Goal: Information Seeking & Learning: Learn about a topic

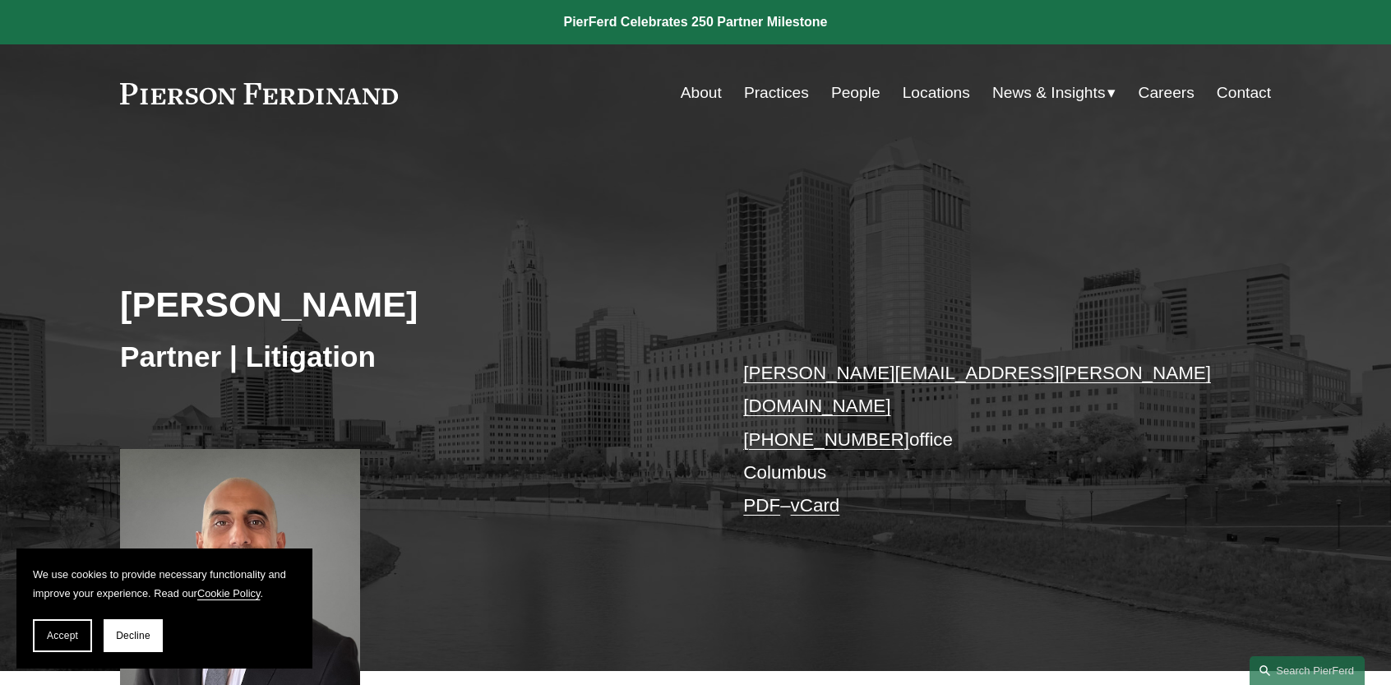
scroll to position [329, 0]
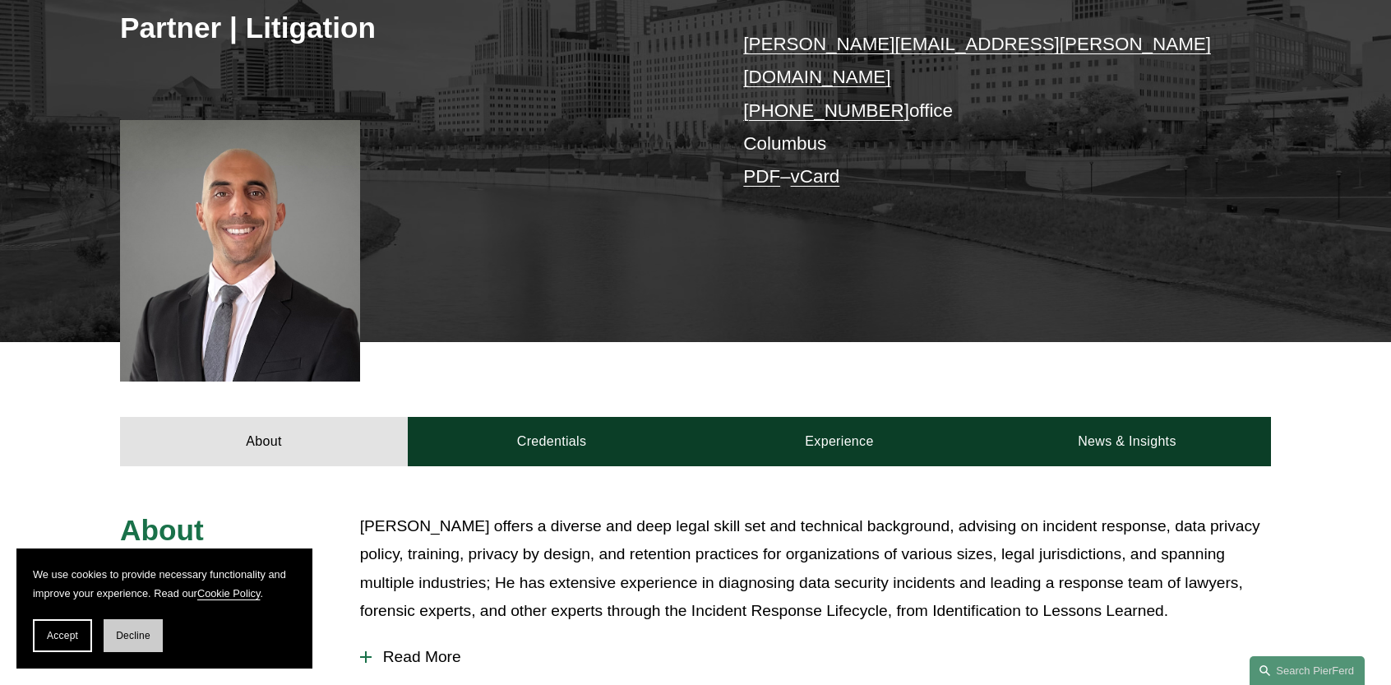
click at [151, 630] on button "Decline" at bounding box center [133, 635] width 59 height 33
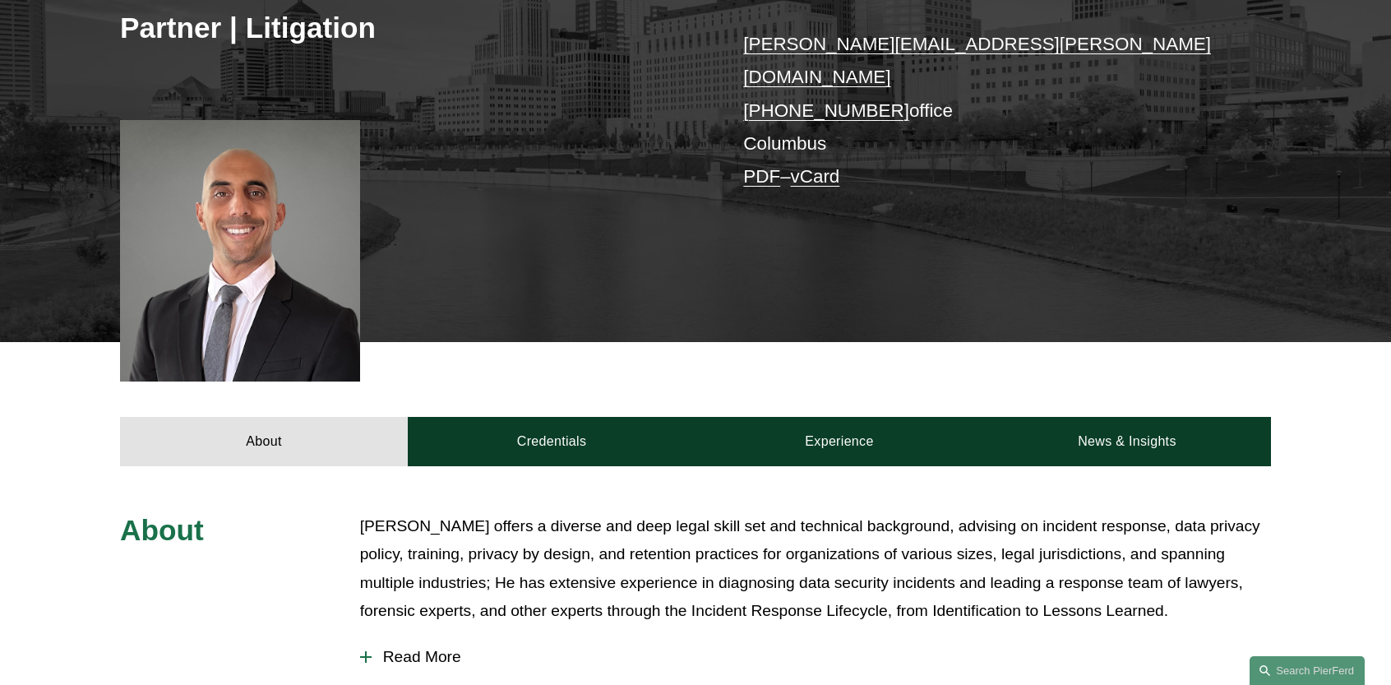
scroll to position [658, 0]
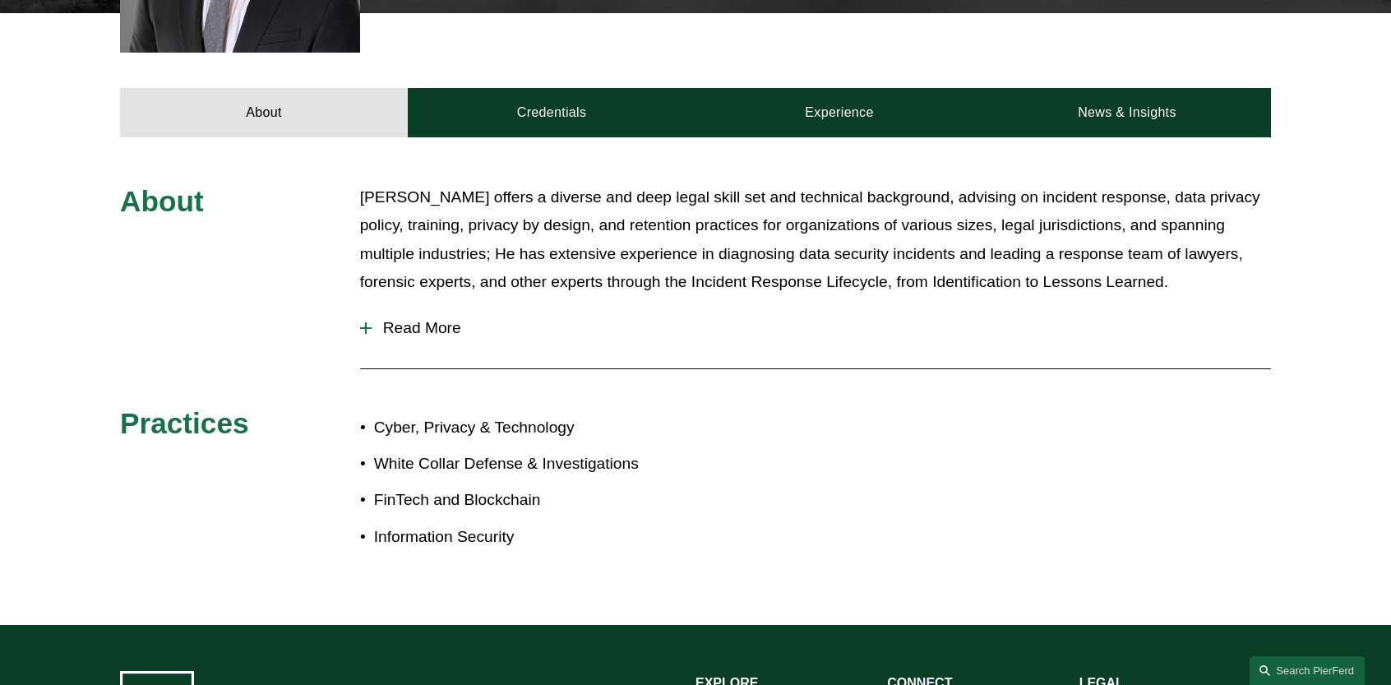
click at [386, 319] on span "Read More" at bounding box center [821, 328] width 899 height 18
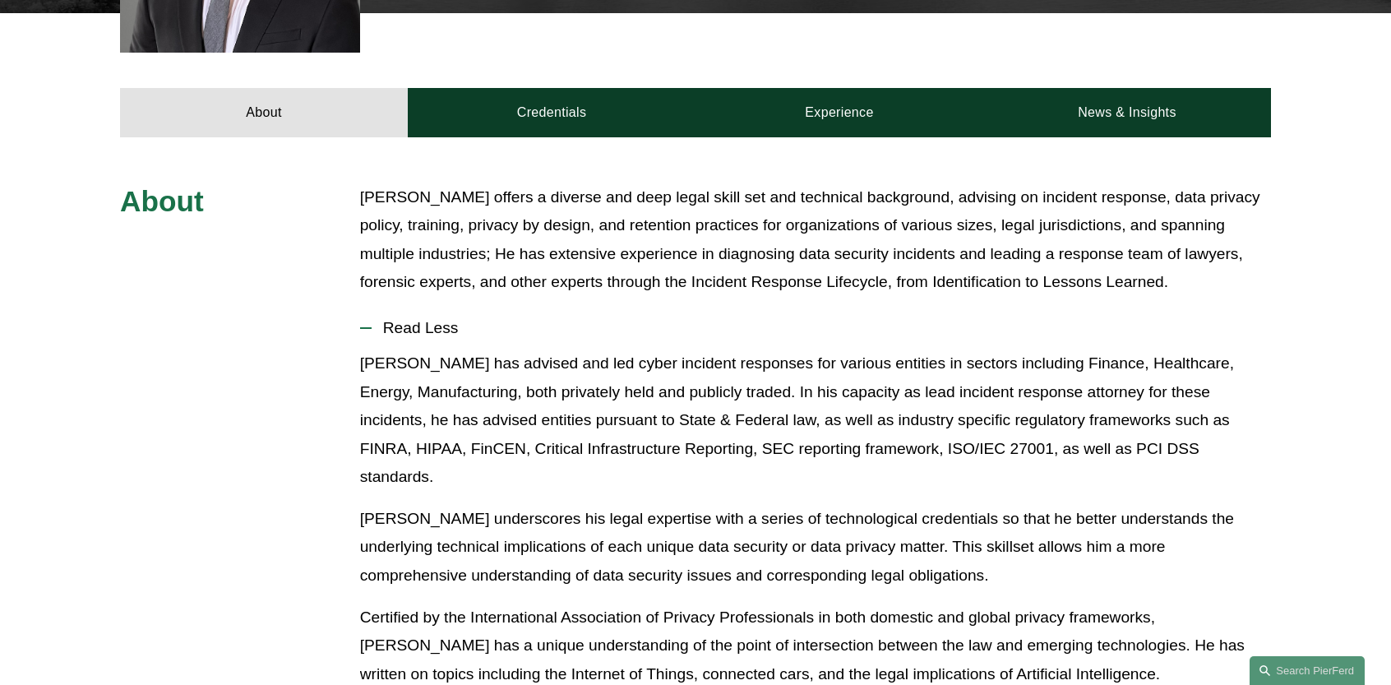
scroll to position [329, 0]
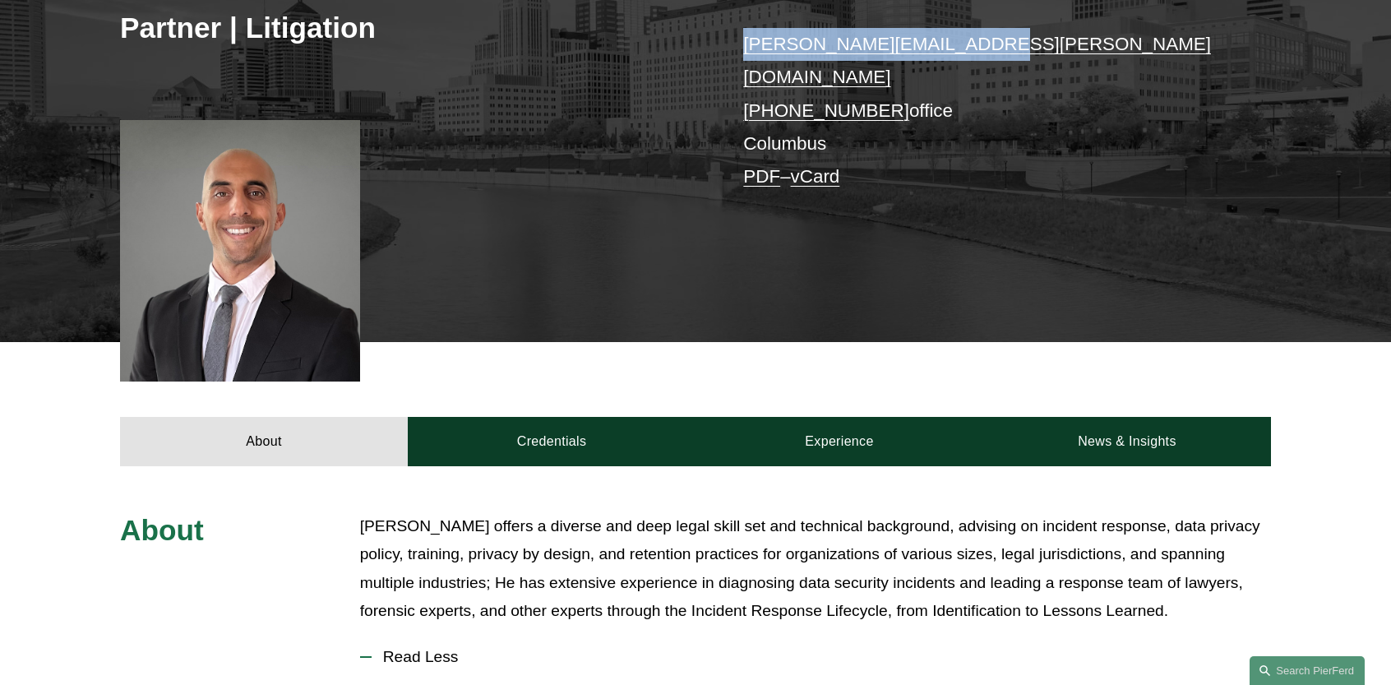
drag, startPoint x: 985, startPoint y: 47, endPoint x: 742, endPoint y: 53, distance: 242.6
click at [742, 53] on div "Adam Chaudry Partner | Litigation adam.chaudry@pierferd.com +1.740.367.4593 off…" at bounding box center [695, 98] width 1391 height 487
copy link "adam.chaudry@pierferd.com"
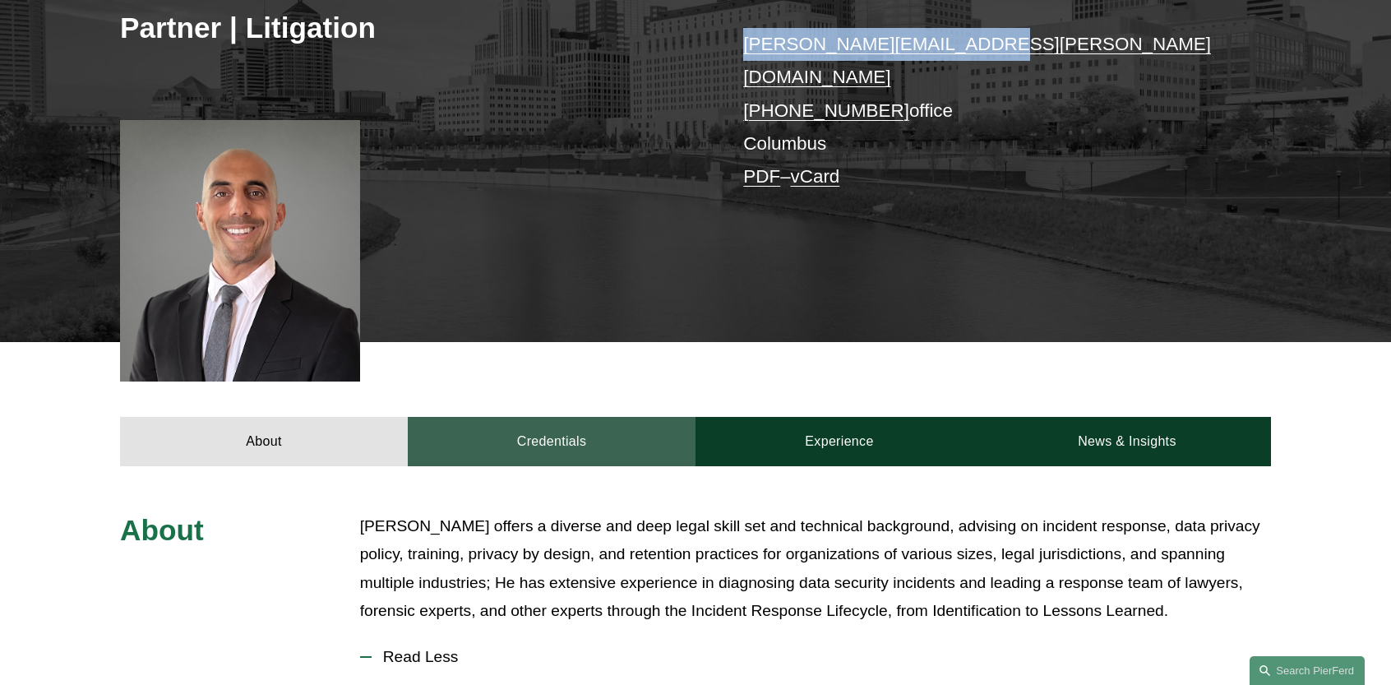
click at [536, 441] on link "Credentials" at bounding box center [552, 441] width 288 height 49
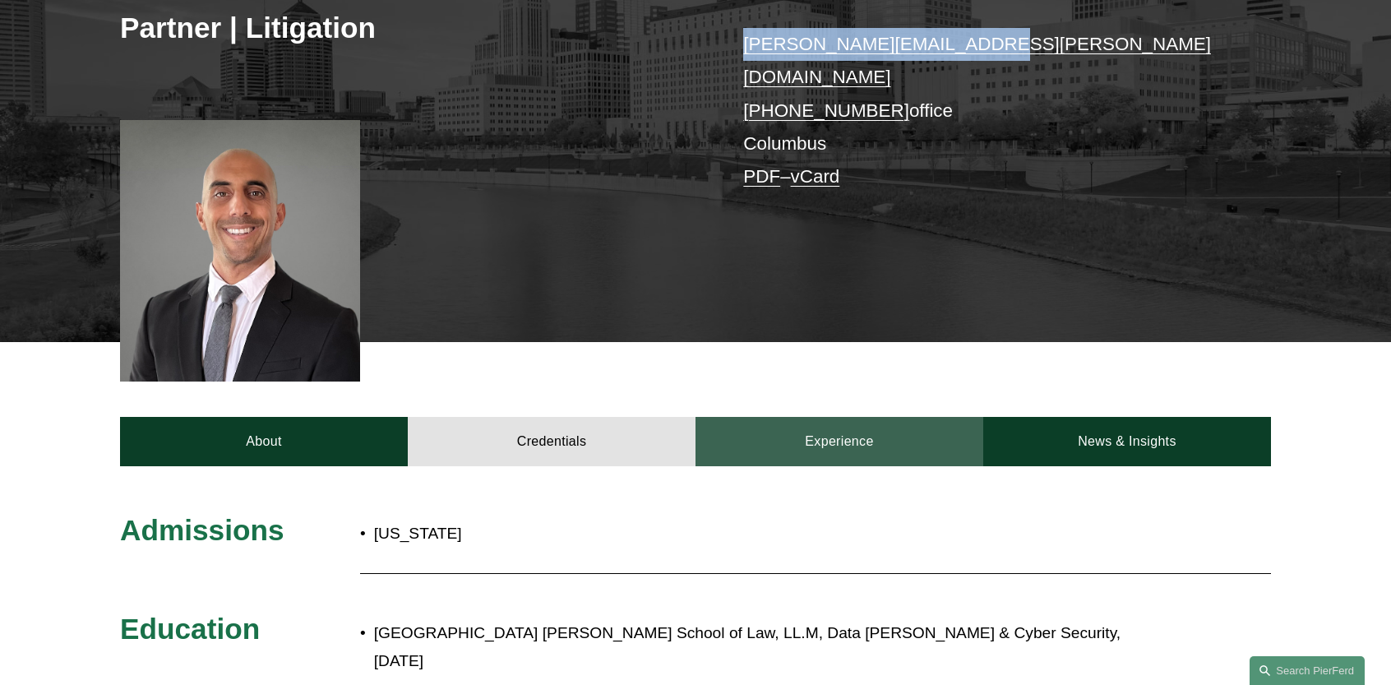
click at [858, 417] on link "Experience" at bounding box center [839, 441] width 288 height 49
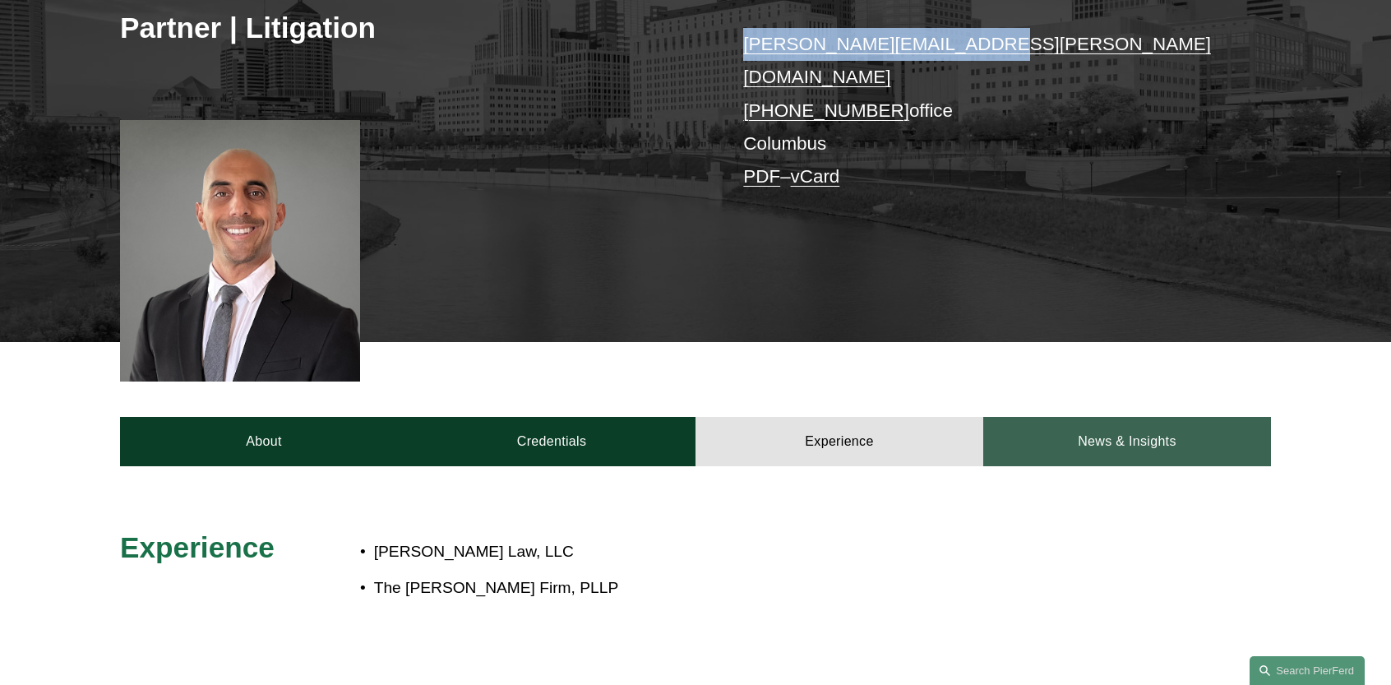
click at [1027, 425] on link "News & Insights" at bounding box center [1127, 441] width 288 height 49
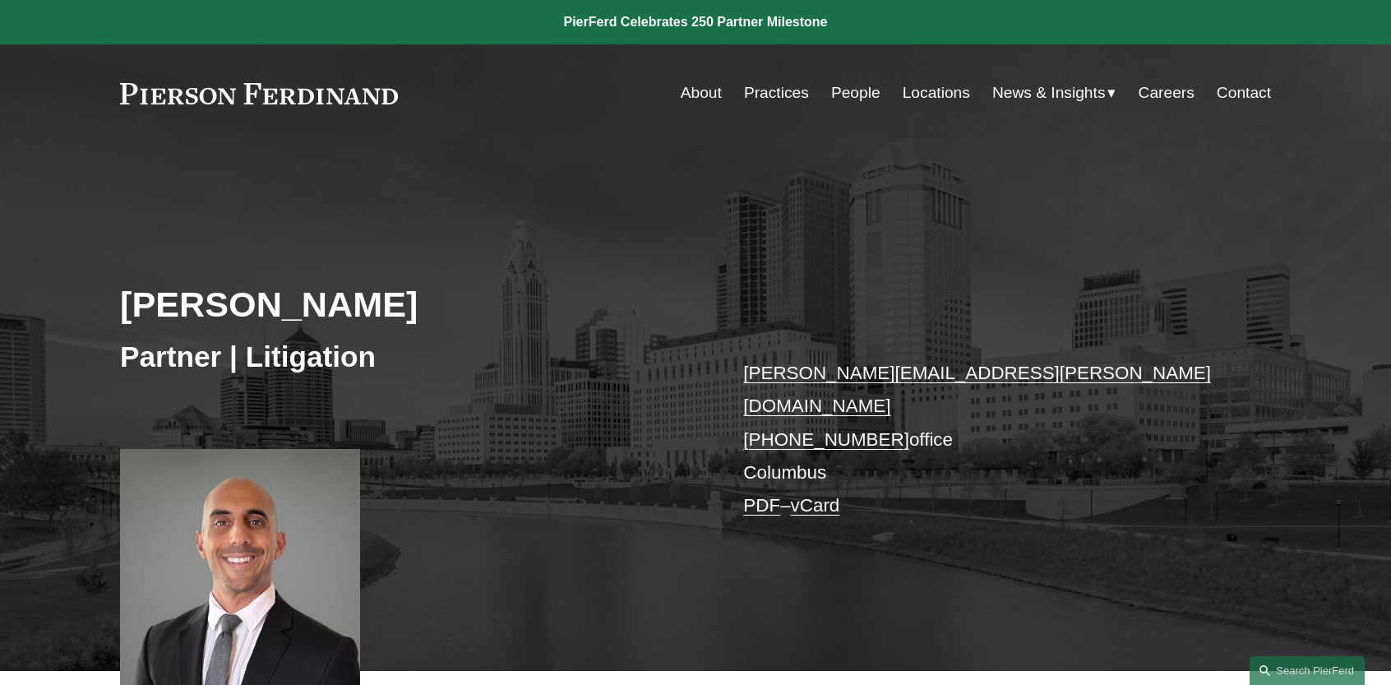
scroll to position [329, 0]
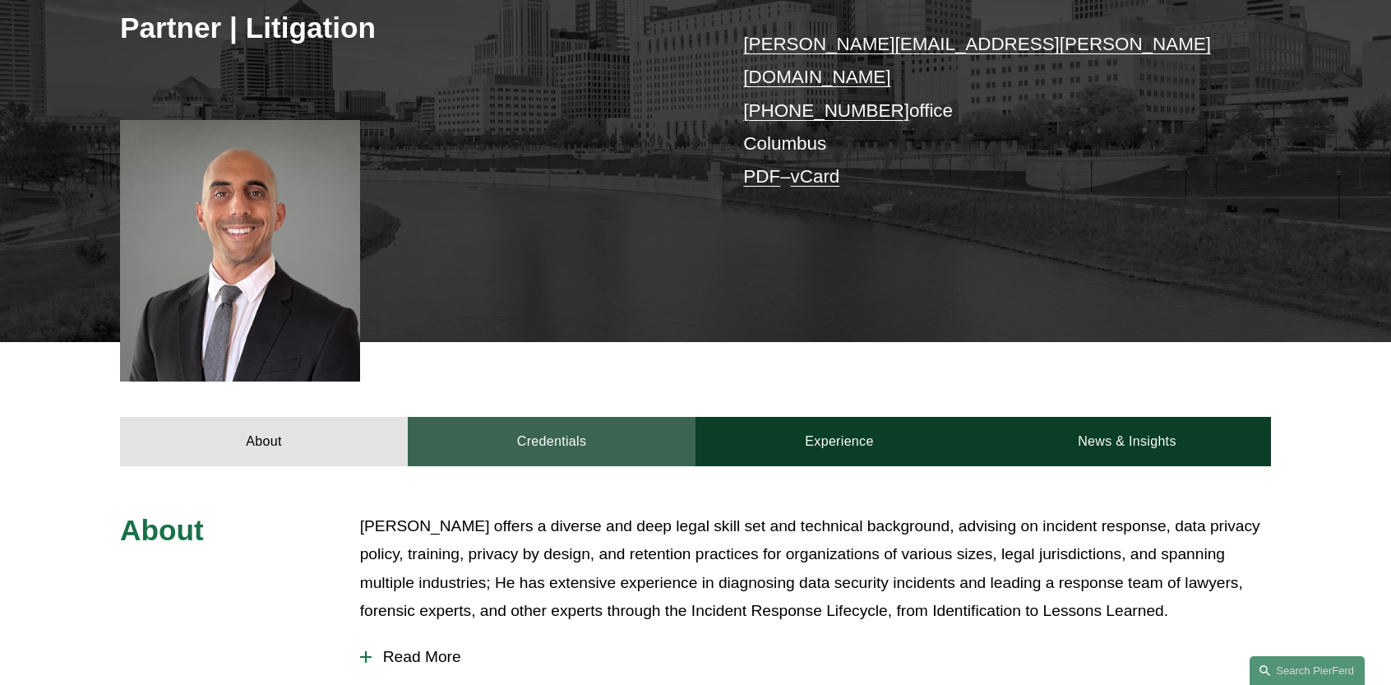
click at [506, 427] on link "Credentials" at bounding box center [552, 441] width 288 height 49
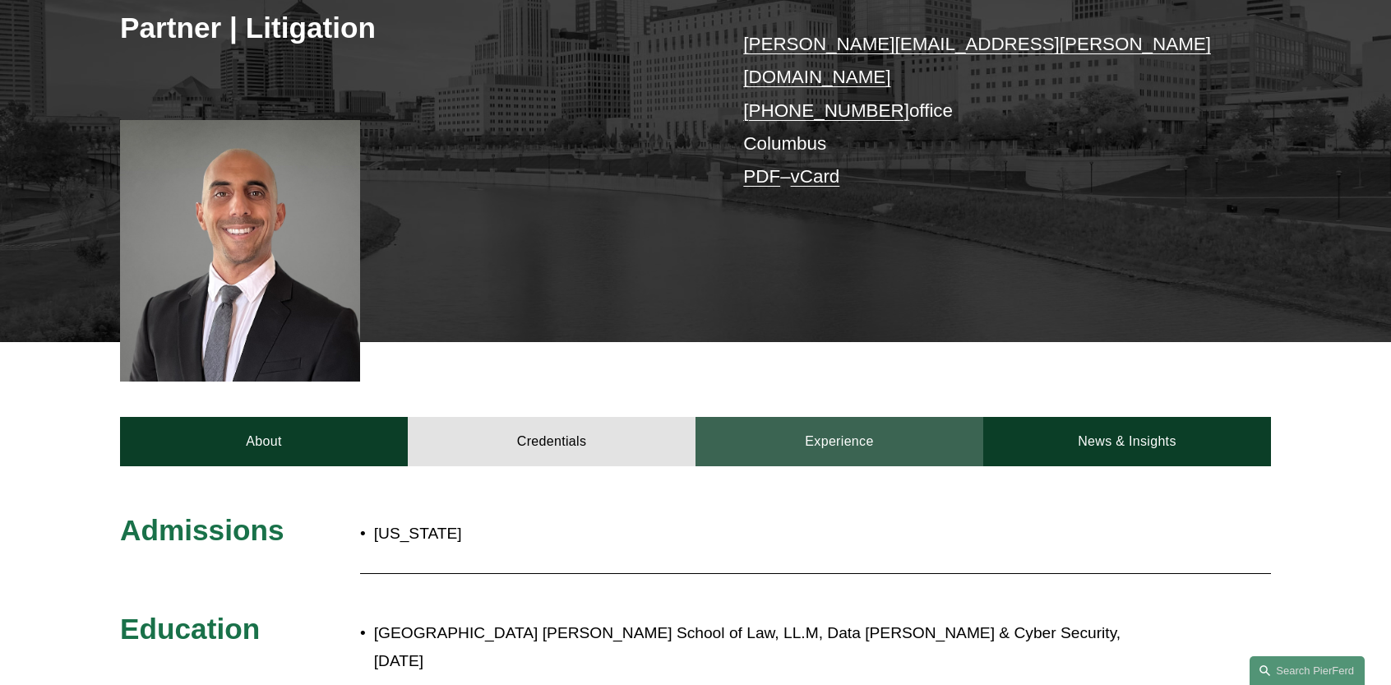
click at [770, 434] on link "Experience" at bounding box center [839, 441] width 288 height 49
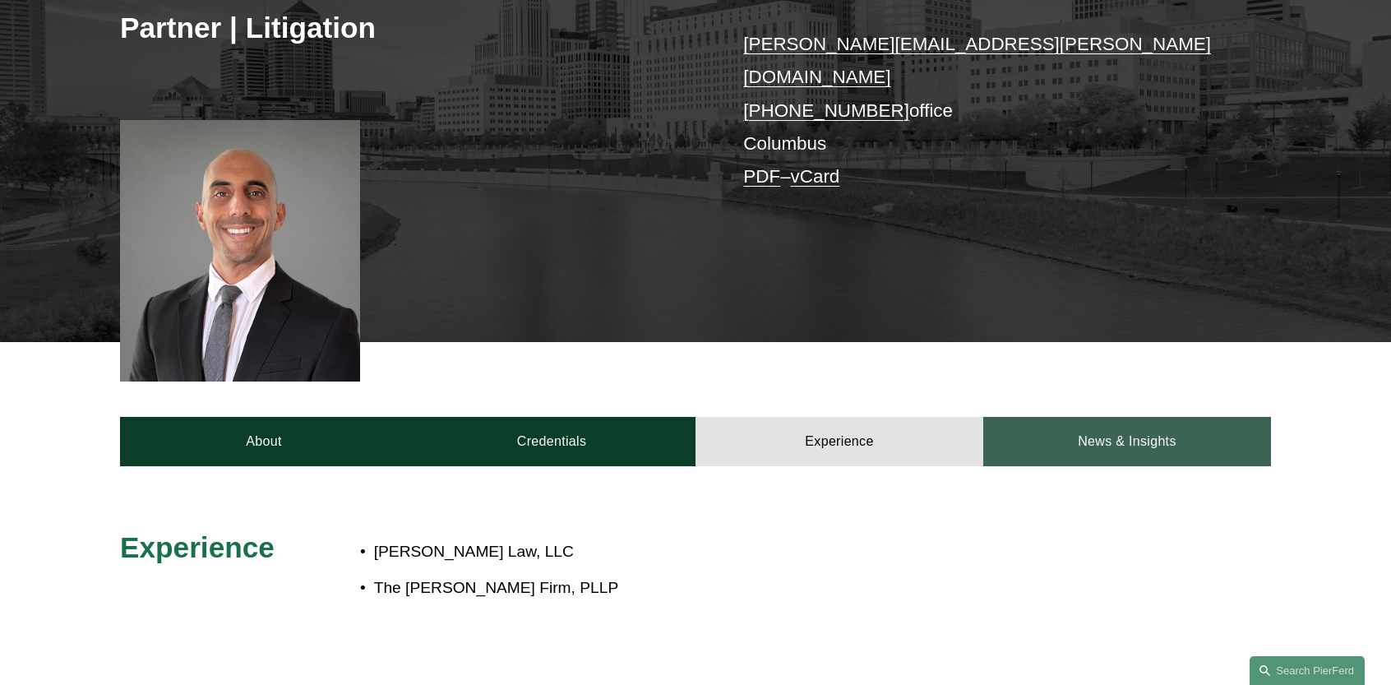
click at [1071, 417] on link "News & Insights" at bounding box center [1127, 441] width 288 height 49
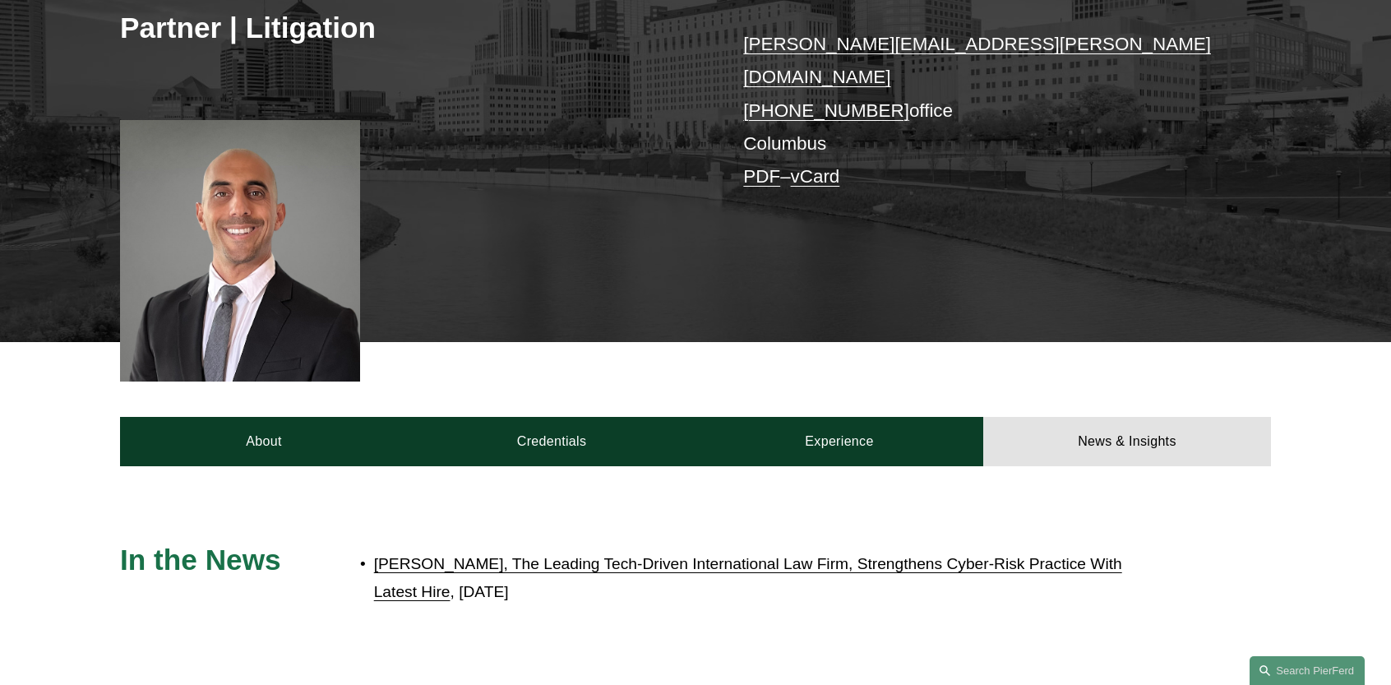
click at [595, 555] on link "[PERSON_NAME], The Leading Tech-Driven International Law Firm, Strengthens Cybe…" at bounding box center [748, 578] width 748 height 46
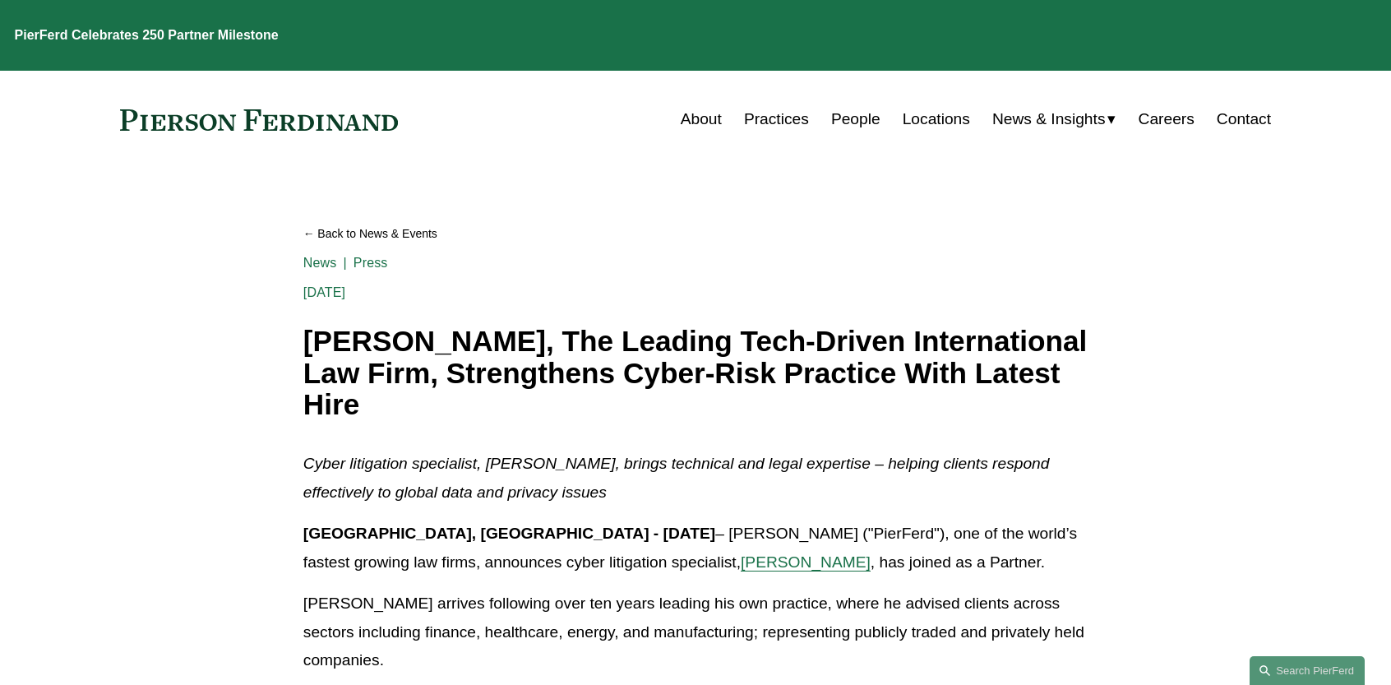
scroll to position [329, 0]
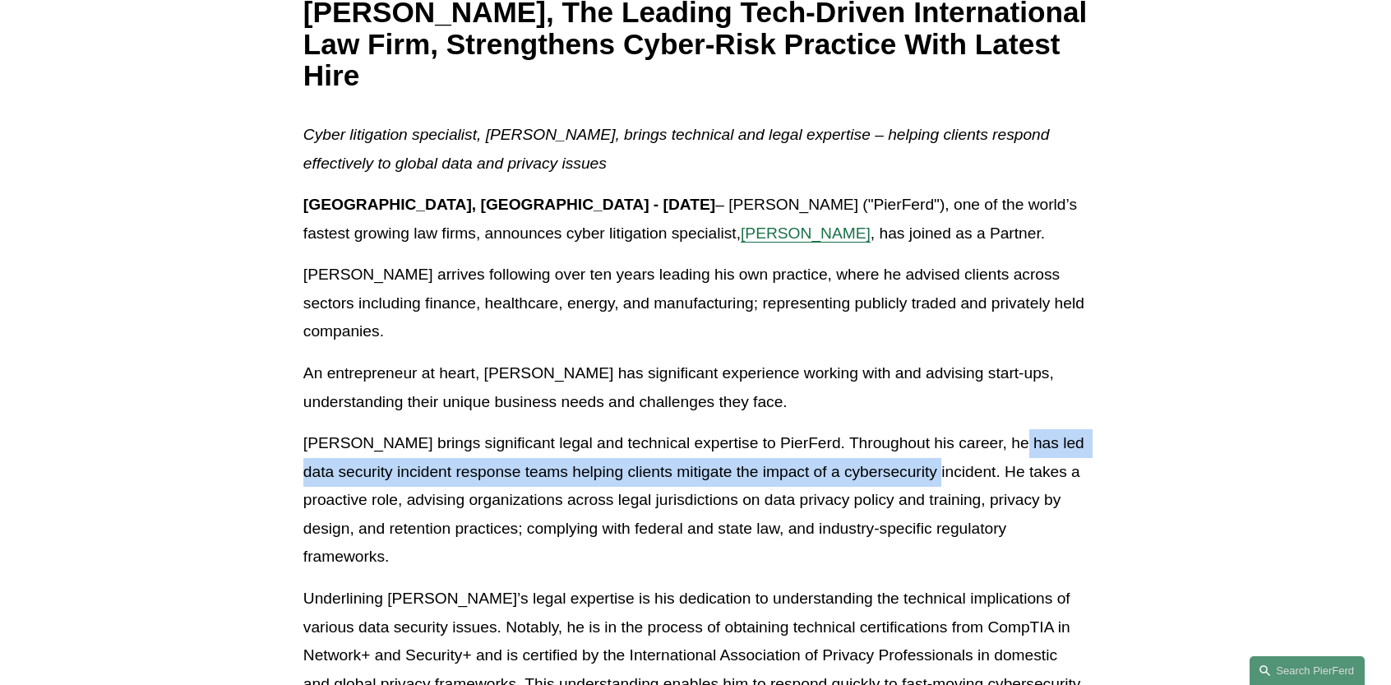
drag, startPoint x: 1004, startPoint y: 438, endPoint x: 964, endPoint y: 473, distance: 52.4
click at [964, 473] on p "[PERSON_NAME] brings significant legal and technical expertise to PierFerd. Thr…" at bounding box center [695, 500] width 784 height 142
drag, startPoint x: 926, startPoint y: 441, endPoint x: 959, endPoint y: 465, distance: 41.8
click at [959, 465] on p "[PERSON_NAME] brings significant legal and technical expertise to PierFerd. Thr…" at bounding box center [695, 500] width 784 height 142
copy p "he has led data security incident response teams helping clients mitigate the i…"
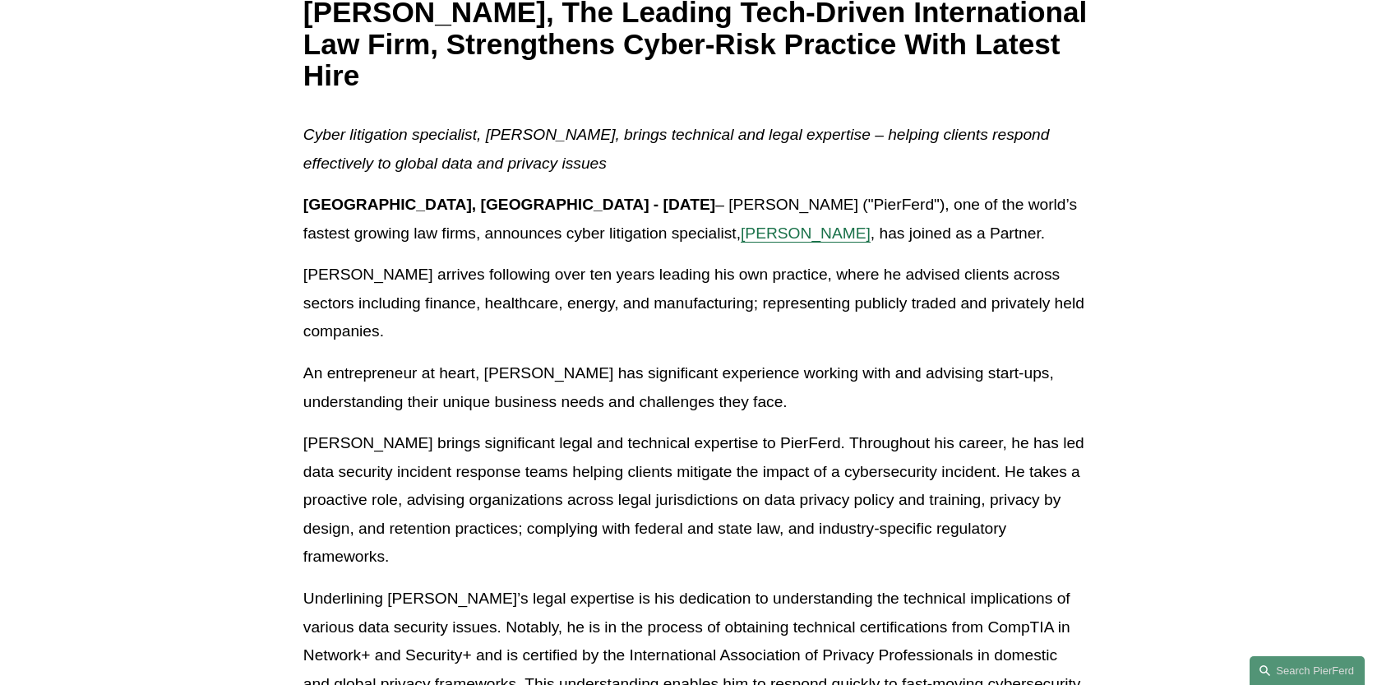
click at [737, 512] on p "[PERSON_NAME] brings significant legal and technical expertise to PierFerd. Thr…" at bounding box center [695, 500] width 784 height 142
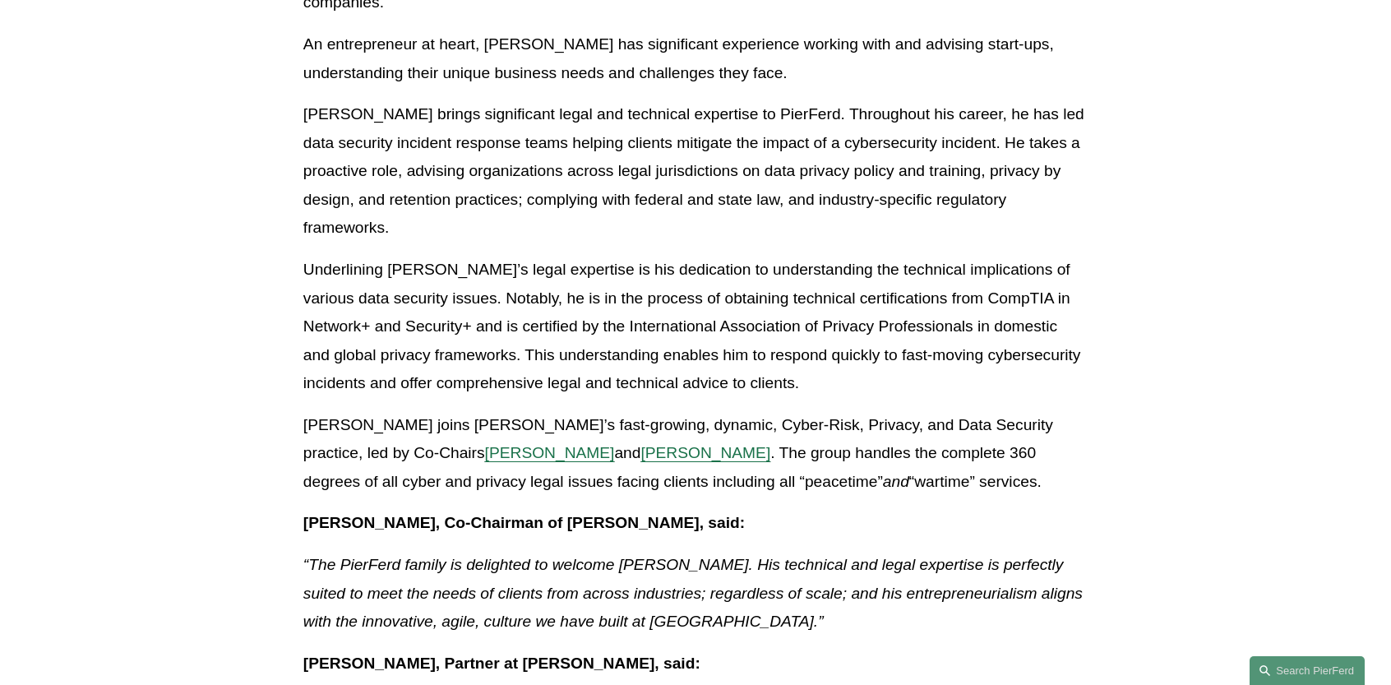
click at [733, 512] on p "[PERSON_NAME], Co-Chairman of [PERSON_NAME], said:" at bounding box center [695, 523] width 784 height 29
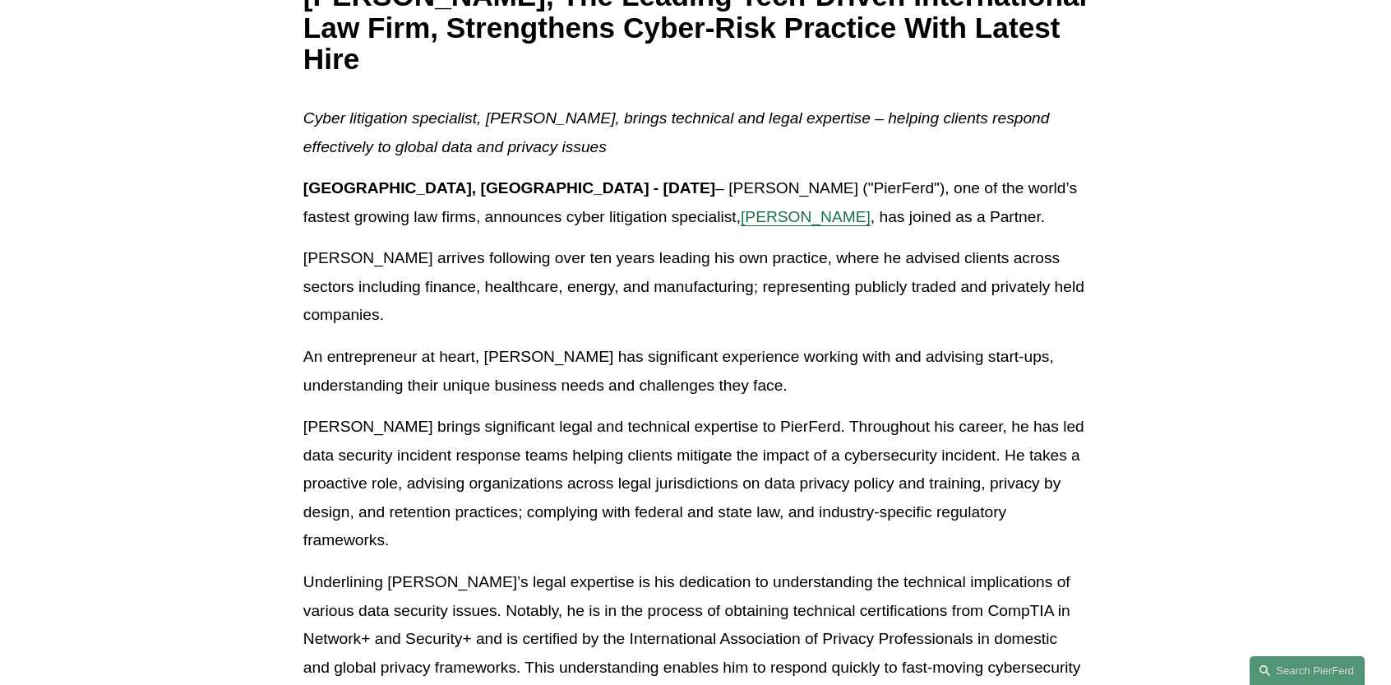
scroll to position [329, 0]
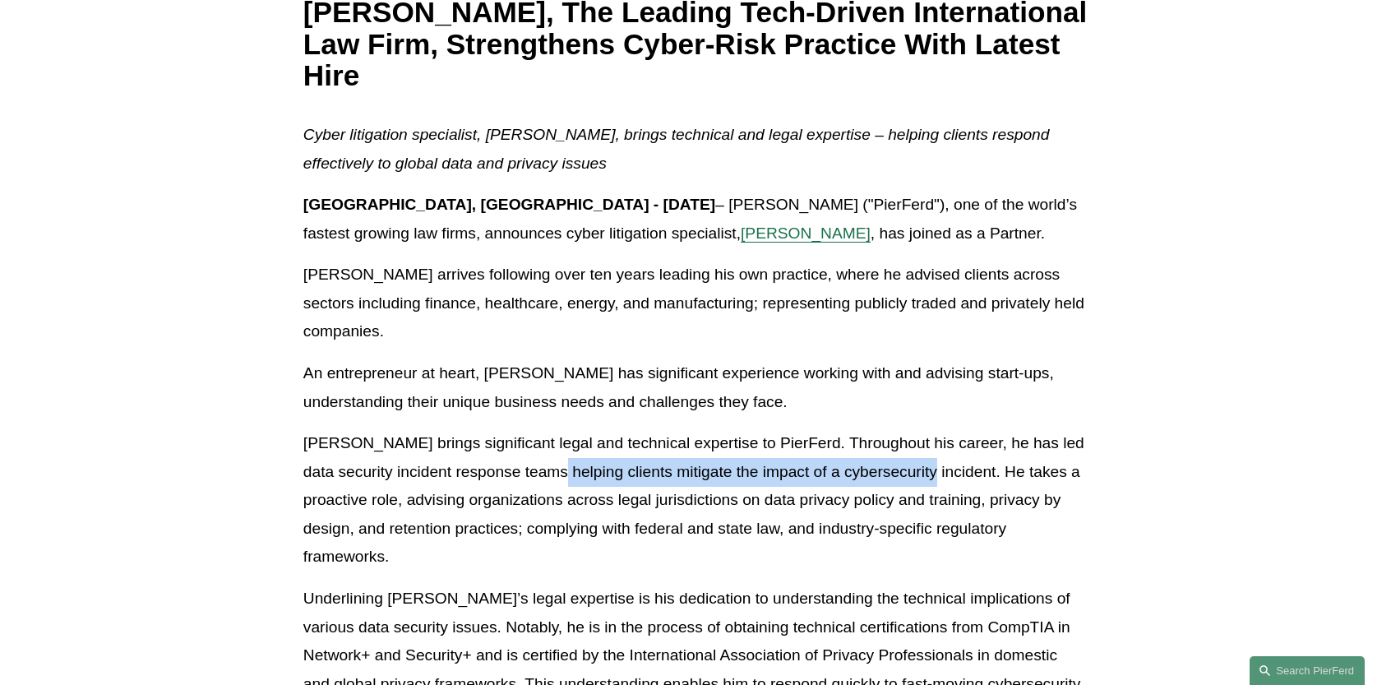
drag, startPoint x: 595, startPoint y: 474, endPoint x: 960, endPoint y: 476, distance: 365.0
click at [960, 476] on p "[PERSON_NAME] brings significant legal and technical expertise to PierFerd. Thr…" at bounding box center [695, 500] width 784 height 142
copy p "clients mitigate the impact of a cybersecurity incident"
drag, startPoint x: 442, startPoint y: 236, endPoint x: 561, endPoint y: 231, distance: 118.5
click at [561, 231] on p "[GEOGRAPHIC_DATA], [GEOGRAPHIC_DATA] - [DATE] – [PERSON_NAME] ("PierFerd"), one…" at bounding box center [695, 219] width 784 height 57
